Goal: Task Accomplishment & Management: Use online tool/utility

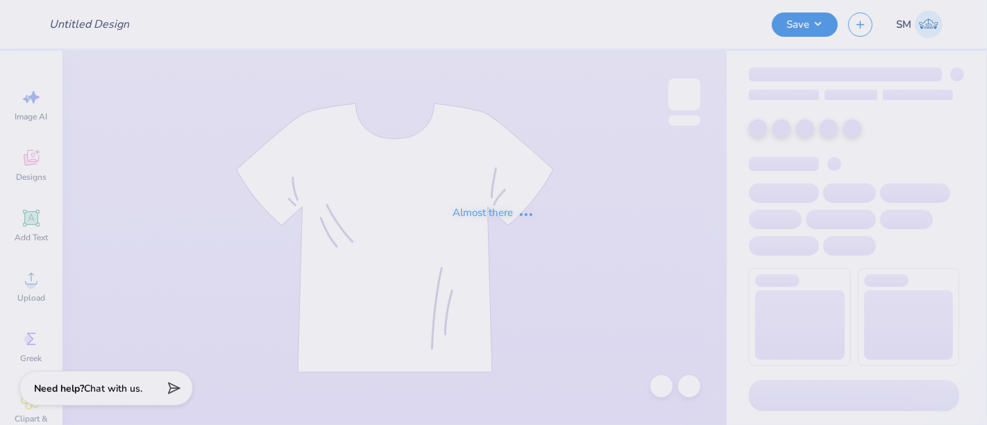
type input "merch draft 2"
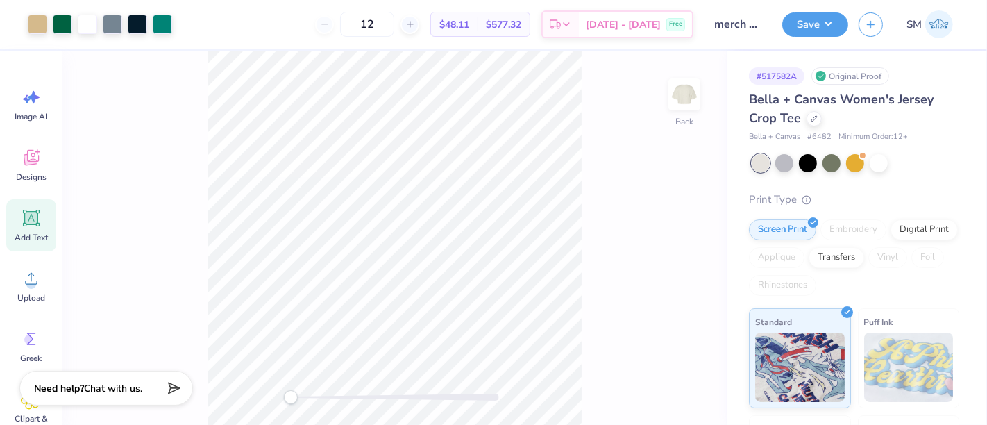
click at [31, 216] on icon at bounding box center [31, 218] width 21 height 21
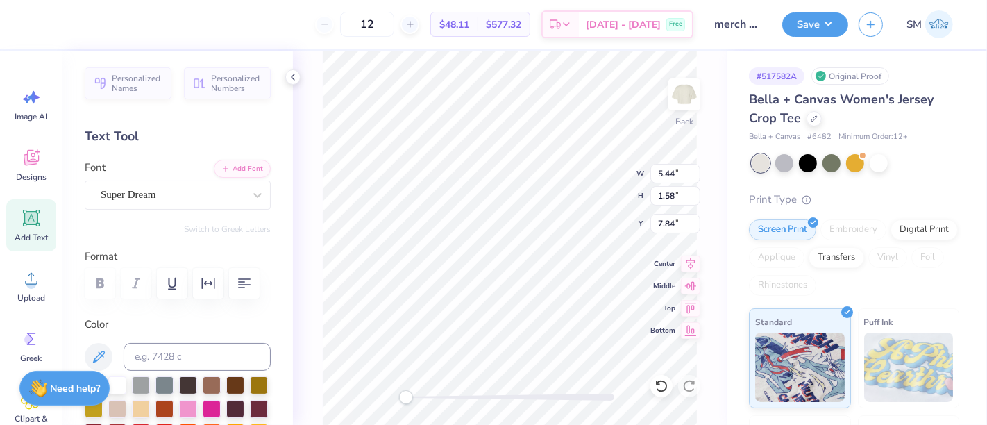
scroll to position [12, 1]
paste textarea "®"
type textarea "®"
click at [142, 185] on div at bounding box center [172, 194] width 143 height 19
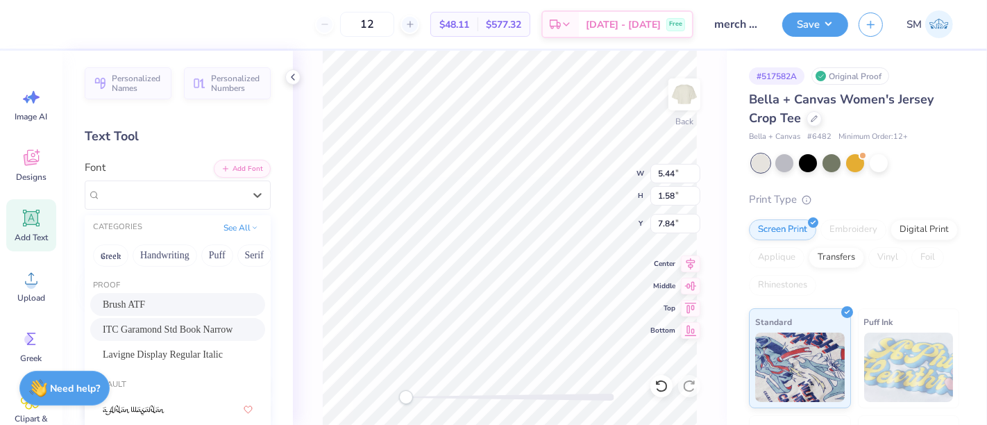
click at [176, 293] on div "Brush ATF ITC Garamond Std Book Narrow Lavigne Display Regular Italic" at bounding box center [178, 329] width 186 height 73
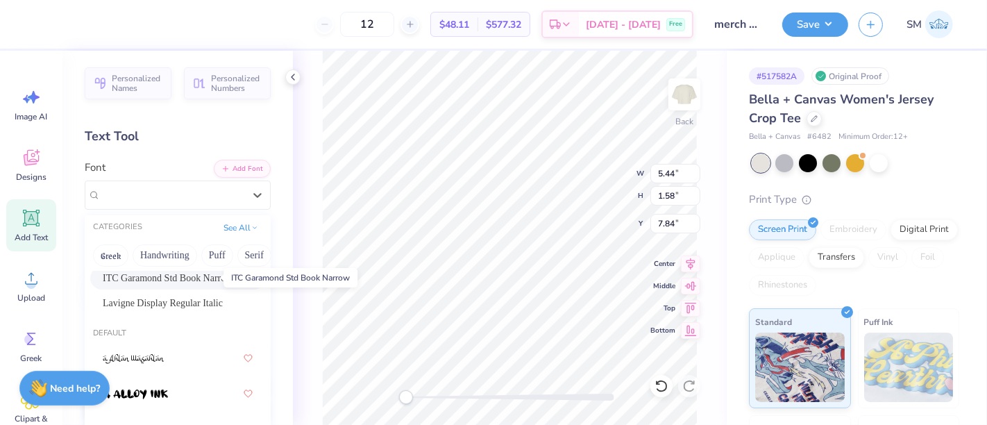
click at [174, 278] on span "ITC Garamond Std Book Narrow" at bounding box center [168, 278] width 130 height 15
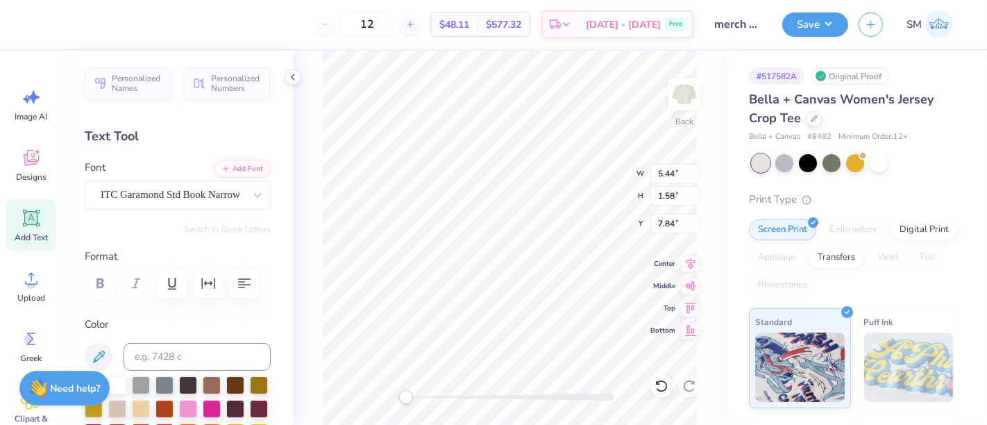
scroll to position [12, 1]
click at [160, 371] on input at bounding box center [197, 357] width 147 height 28
type input "3425 c"
drag, startPoint x: 411, startPoint y: 398, endPoint x: 430, endPoint y: 398, distance: 19.4
click at [430, 398] on div "Accessibility label" at bounding box center [425, 397] width 14 height 14
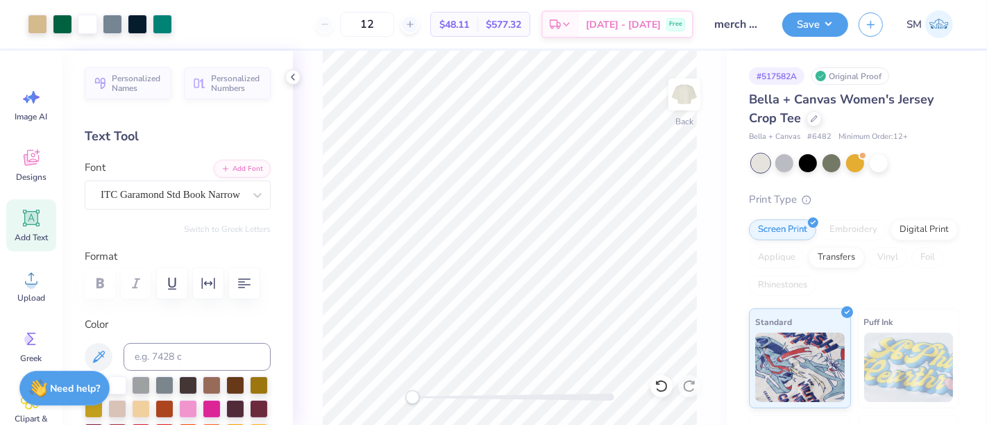
drag, startPoint x: 420, startPoint y: 401, endPoint x: 412, endPoint y: 403, distance: 7.8
click at [412, 403] on div "Accessibility label" at bounding box center [412, 397] width 14 height 14
click at [829, 17] on button "Save" at bounding box center [815, 22] width 66 height 24
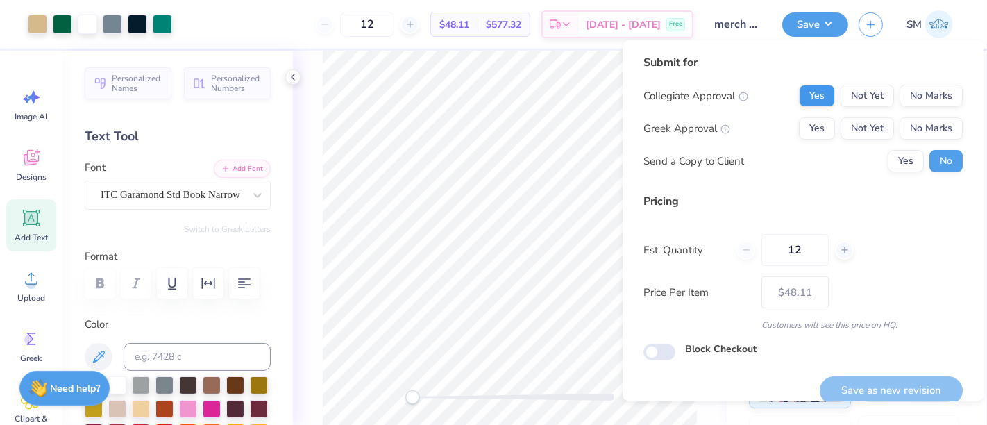
click at [800, 85] on div "Submit for Collegiate Approval Yes Not Yet No Marks Greek Approval Yes Not Yet …" at bounding box center [802, 118] width 319 height 128
click at [799, 94] on button "Yes" at bounding box center [817, 96] width 36 height 22
drag, startPoint x: 928, startPoint y: 128, endPoint x: 886, endPoint y: 177, distance: 64.4
click at [922, 134] on button "No Marks" at bounding box center [930, 128] width 63 height 22
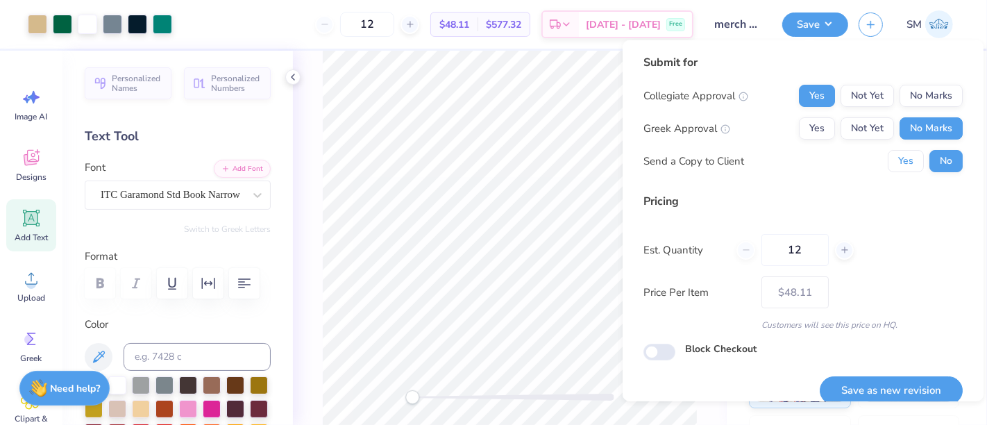
click at [897, 158] on button "Yes" at bounding box center [906, 161] width 36 height 22
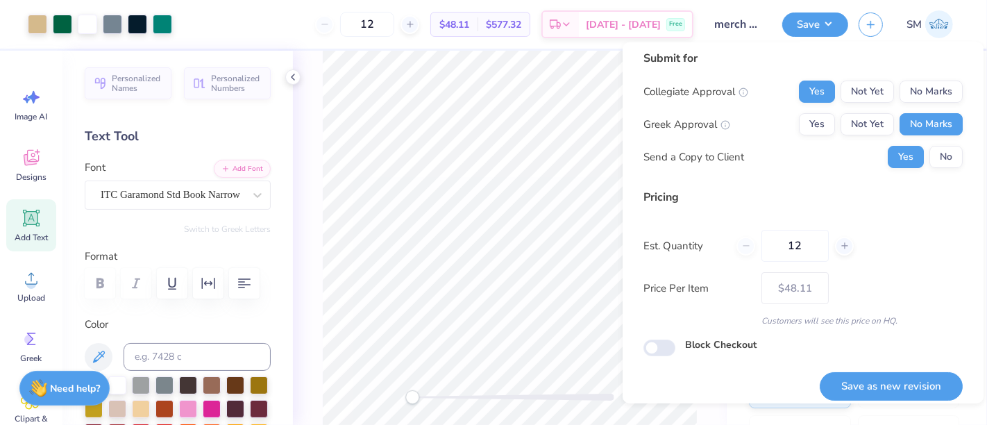
scroll to position [15, 0]
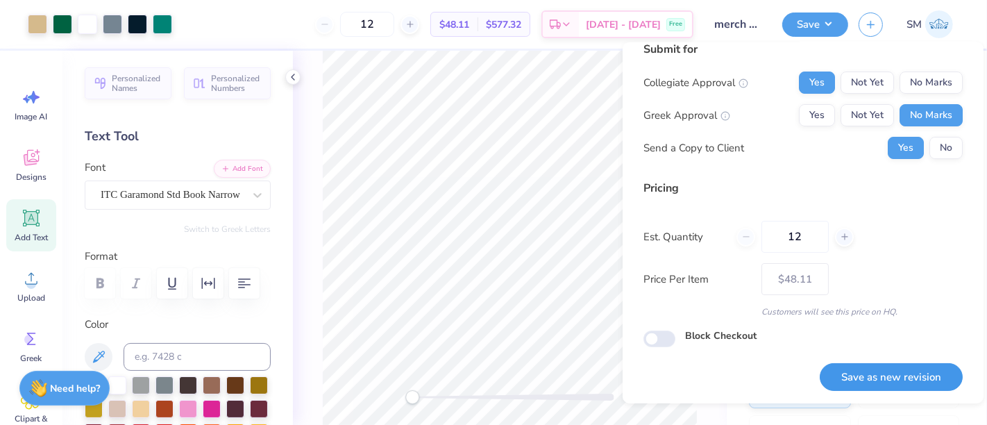
click at [892, 373] on button "Save as new revision" at bounding box center [891, 377] width 143 height 28
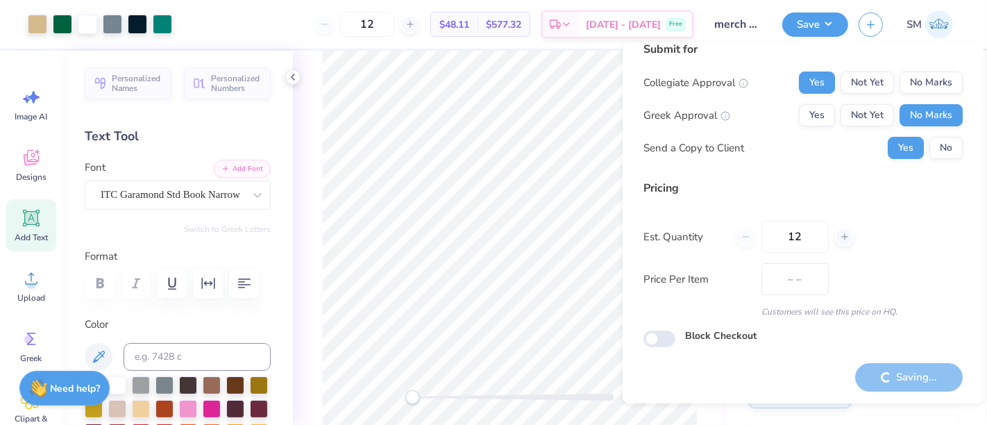
type input "$48.11"
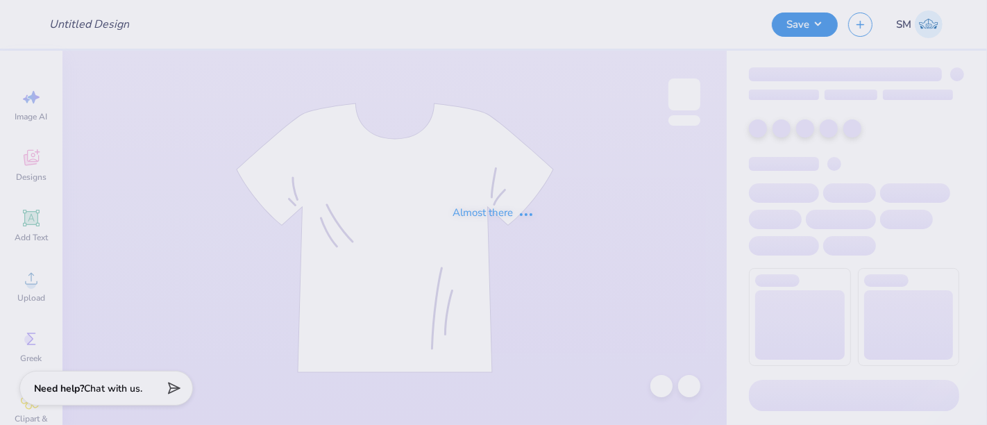
type input "merch draft 2"
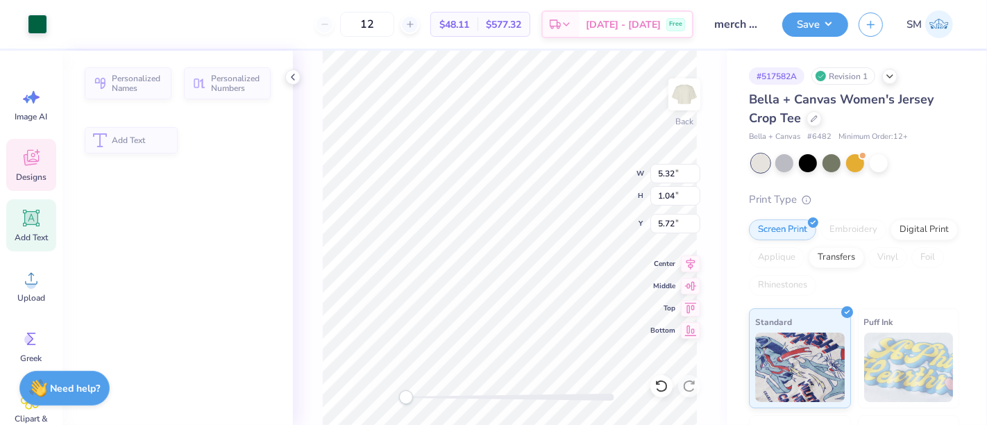
type input "5.32"
type input "1.04"
type input "5.72"
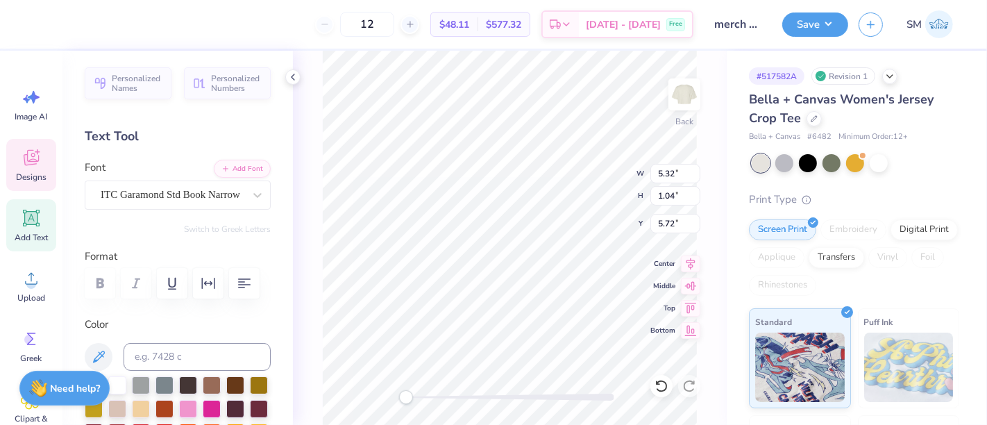
scroll to position [12, 2]
type textarea "at [GEOGRAPHIC_DATA][PERSON_NAME]"
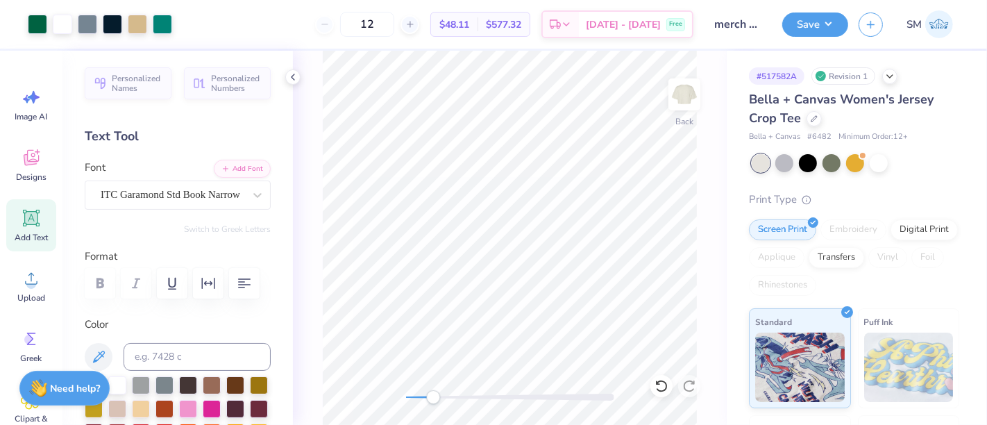
drag, startPoint x: 420, startPoint y: 398, endPoint x: 432, endPoint y: 401, distance: 13.0
click at [432, 401] on div "Accessibility label" at bounding box center [433, 397] width 14 height 14
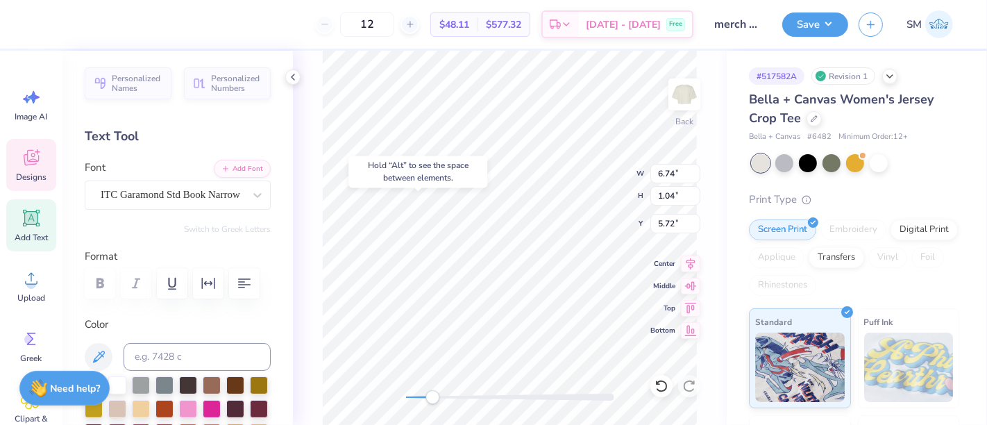
click at [228, 17] on div "12 $48.11 Per Item $577.32 Total Est. Delivery [DATE] - [DATE] Free" at bounding box center [365, 24] width 655 height 49
click at [38, 232] on span "Add Text" at bounding box center [31, 237] width 33 height 11
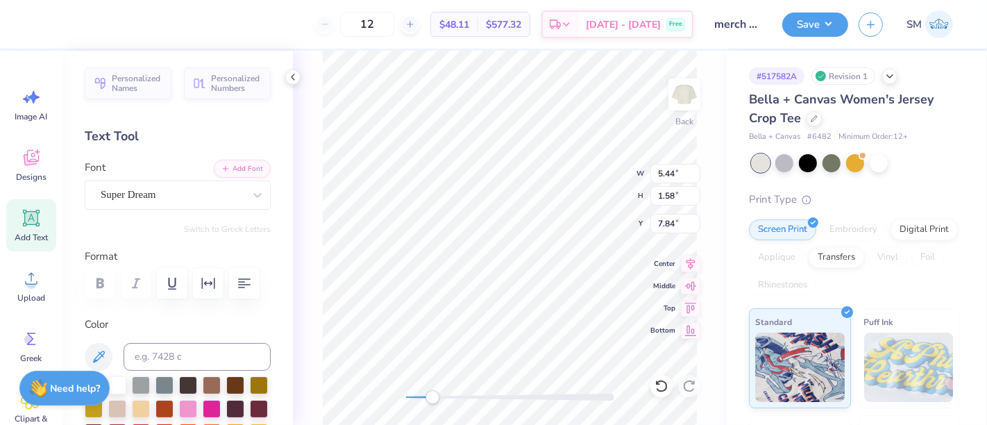
type input "5.44"
type input "1.58"
type input "7.84"
type textarea "®"
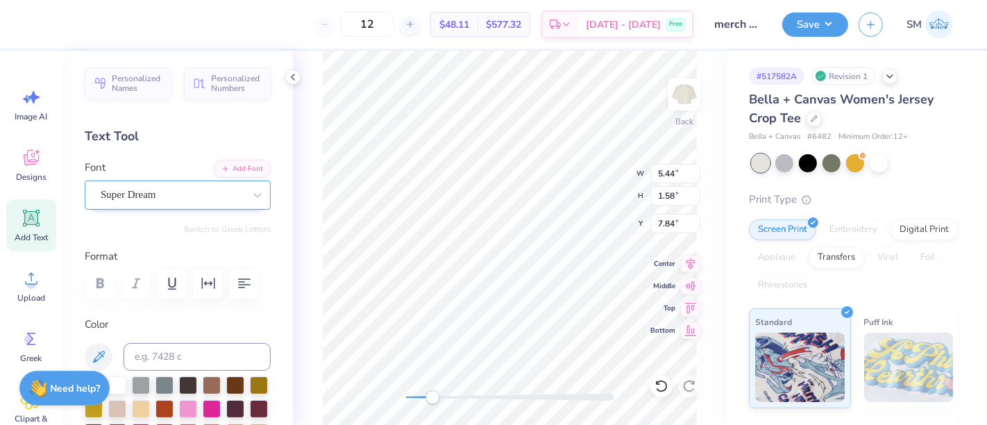
click at [146, 198] on div "Super Dream" at bounding box center [172, 195] width 146 height 22
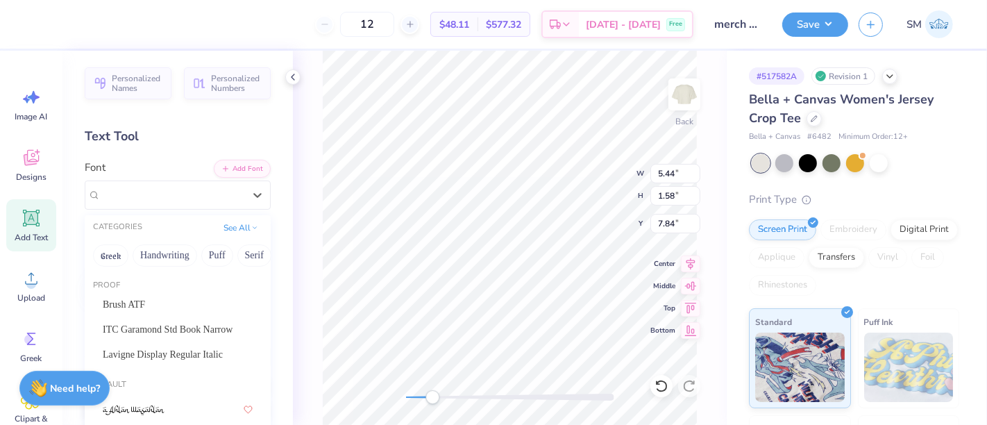
click at [168, 329] on span "ITC Garamond Std Book Narrow" at bounding box center [168, 329] width 130 height 15
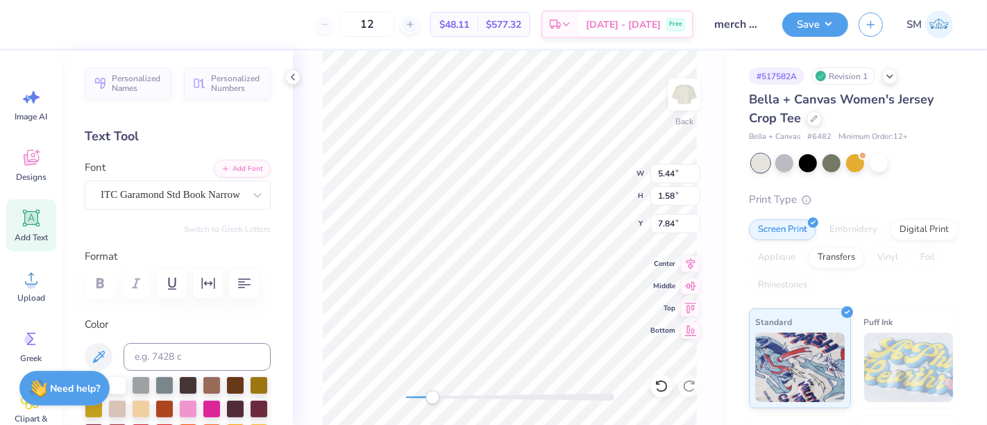
click at [293, 28] on div "12 $48.11 Per Item $577.32 Total Est. Delivery [DATE] - [DATE] Free" at bounding box center [365, 24] width 655 height 49
click at [273, 24] on div "12 $48.11 Per Item $577.32 Total Est. Delivery [DATE] - [DATE] Free" at bounding box center [365, 24] width 655 height 49
click at [153, 371] on input at bounding box center [197, 357] width 147 height 28
type input "3425"
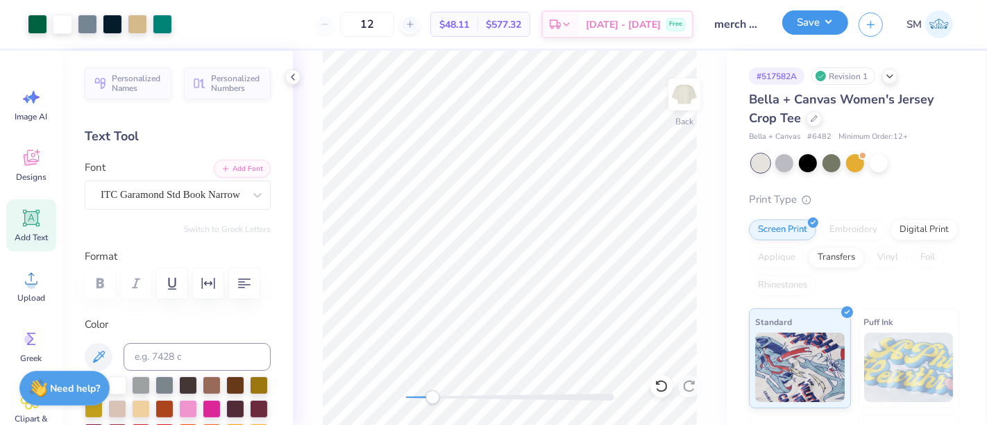
click at [827, 26] on button "Save" at bounding box center [815, 22] width 66 height 24
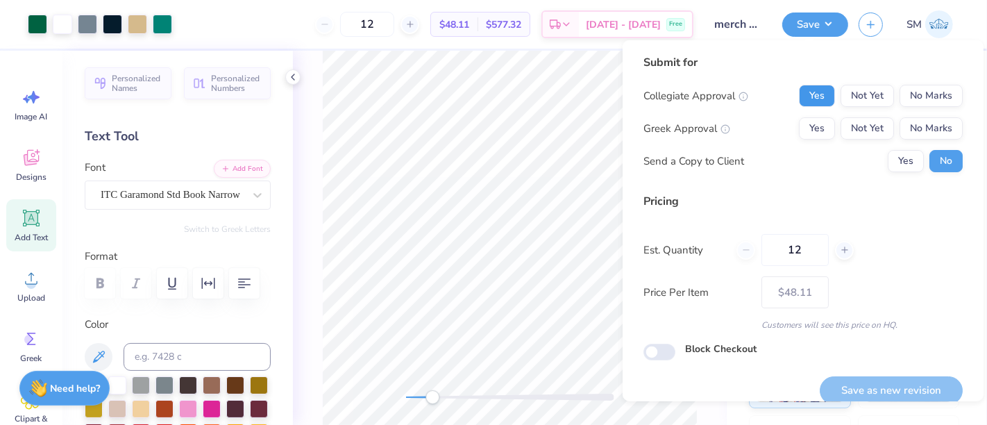
click at [806, 90] on button "Yes" at bounding box center [817, 96] width 36 height 22
drag, startPoint x: 912, startPoint y: 124, endPoint x: 902, endPoint y: 142, distance: 20.5
click at [908, 130] on button "No Marks" at bounding box center [930, 128] width 63 height 22
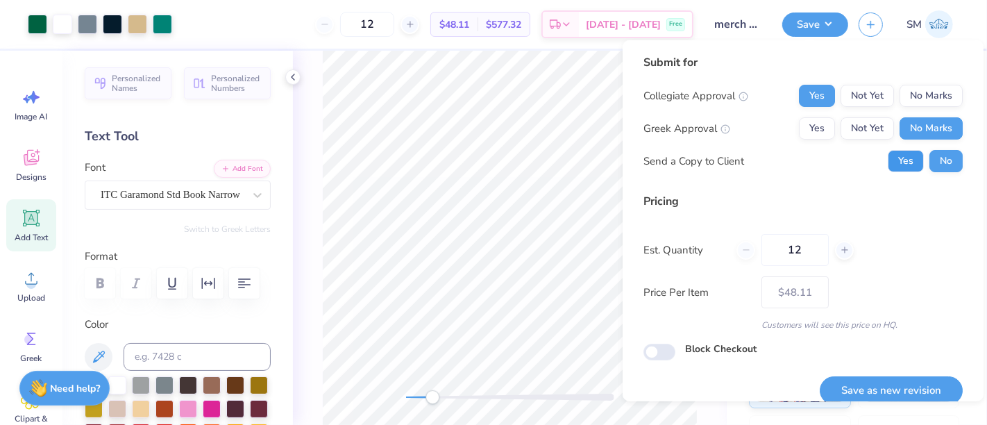
click at [896, 160] on button "Yes" at bounding box center [906, 161] width 36 height 22
click at [895, 389] on button "Save as new revision" at bounding box center [891, 390] width 143 height 28
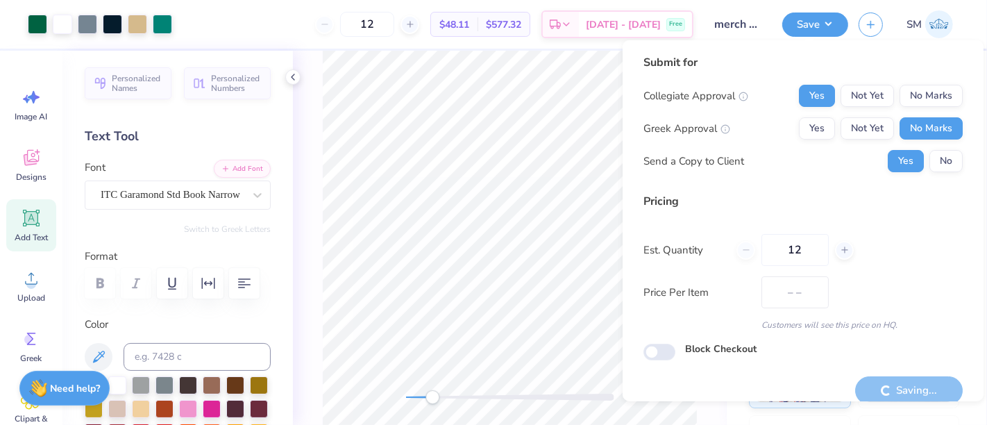
type input "$48.11"
